Goal: Task Accomplishment & Management: Use online tool/utility

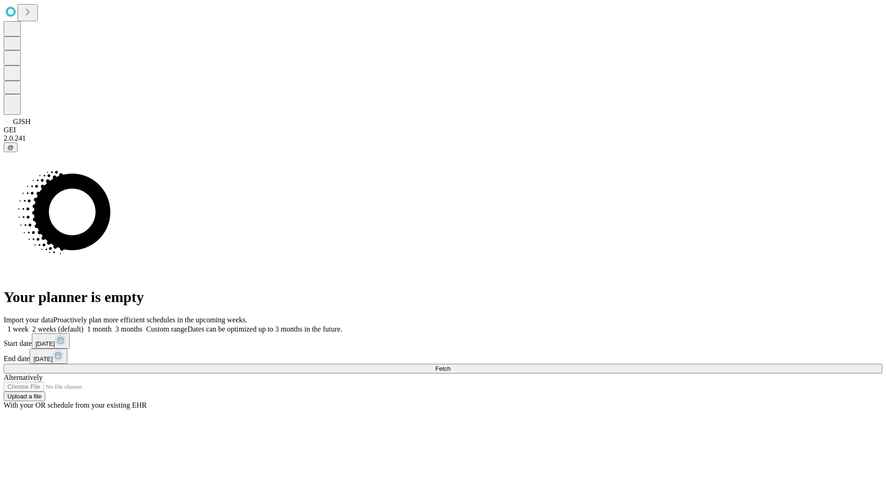
click at [450, 365] on span "Fetch" at bounding box center [442, 368] width 15 height 7
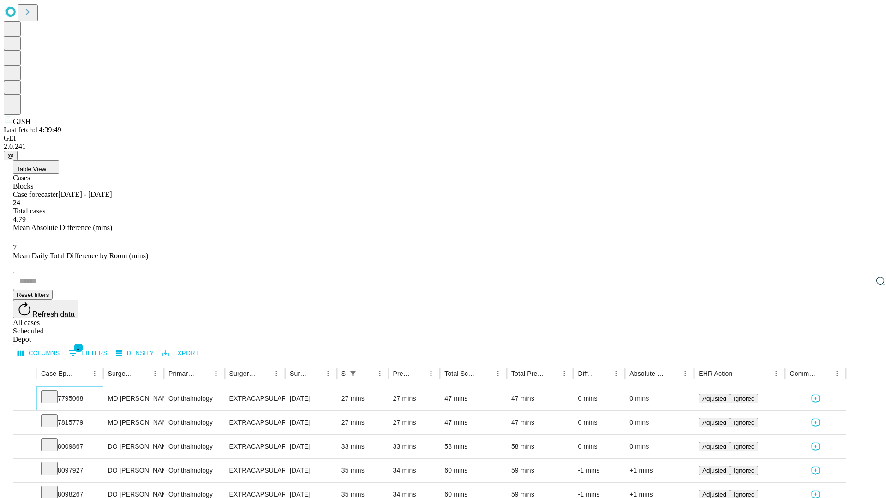
click at [54, 392] on icon at bounding box center [49, 396] width 9 height 9
